Goal: Task Accomplishment & Management: Manage account settings

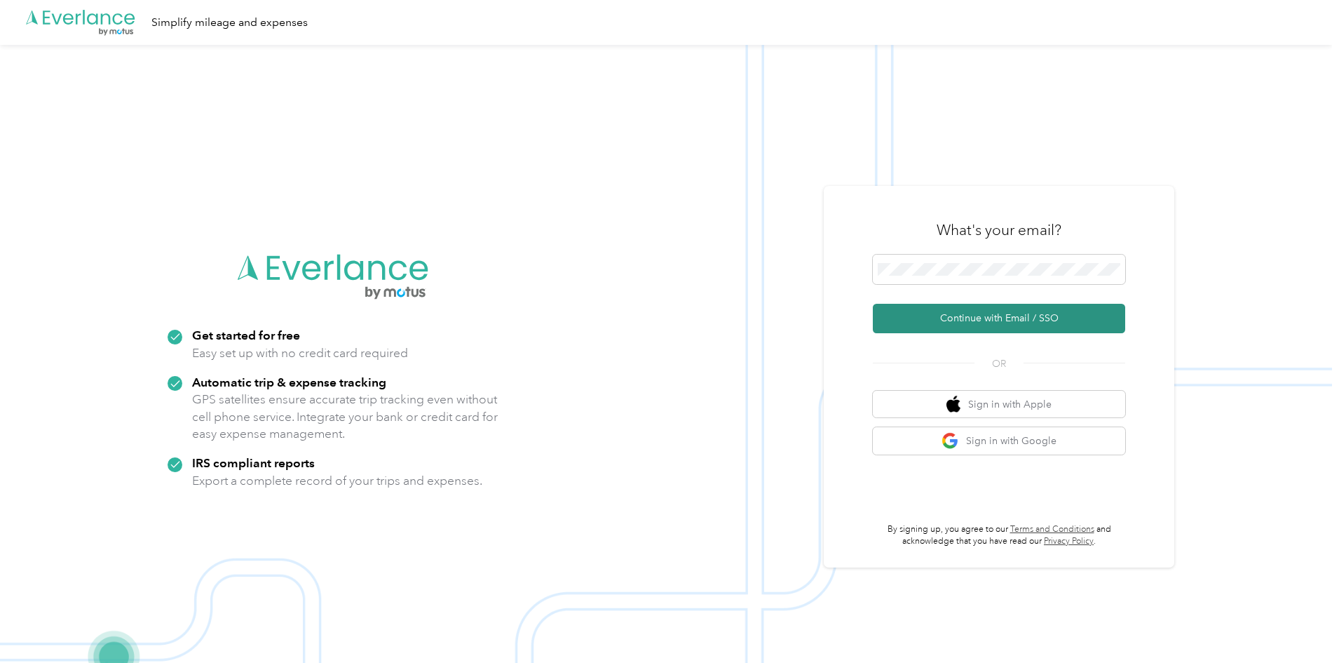
click at [991, 318] on button "Continue with Email / SSO" at bounding box center [999, 318] width 252 height 29
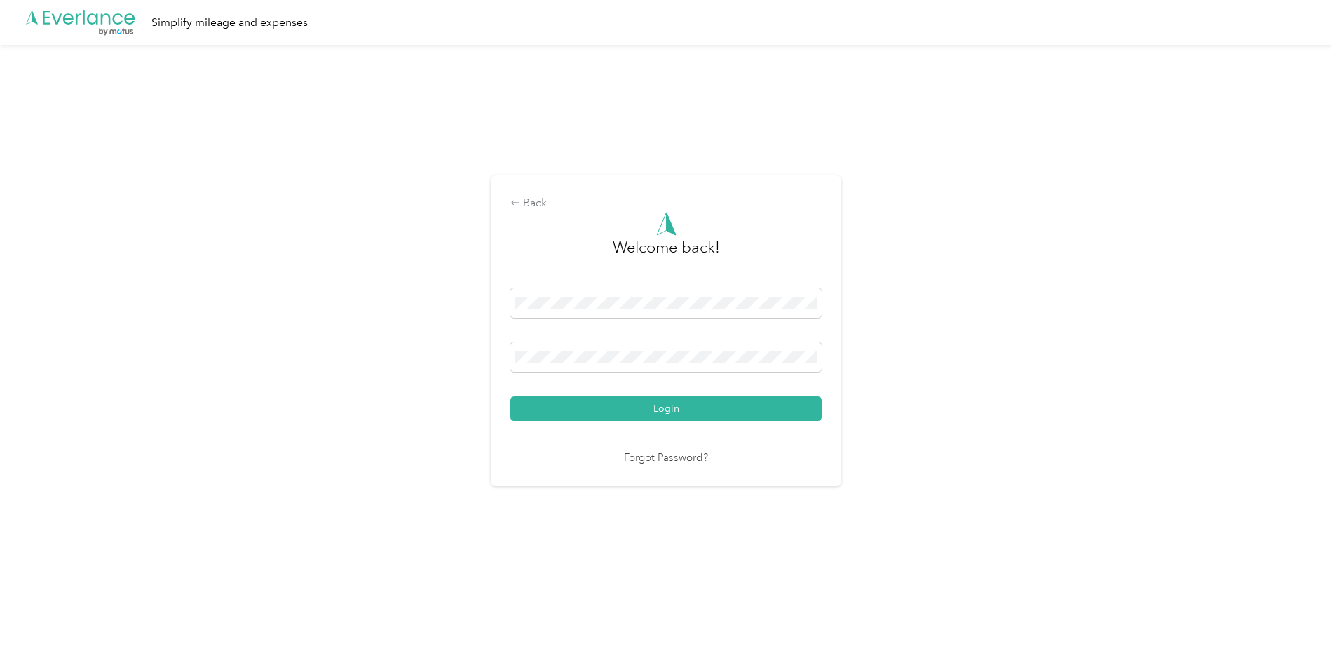
click at [630, 406] on button "Login" at bounding box center [665, 408] width 311 height 25
